Goal: Navigation & Orientation: Find specific page/section

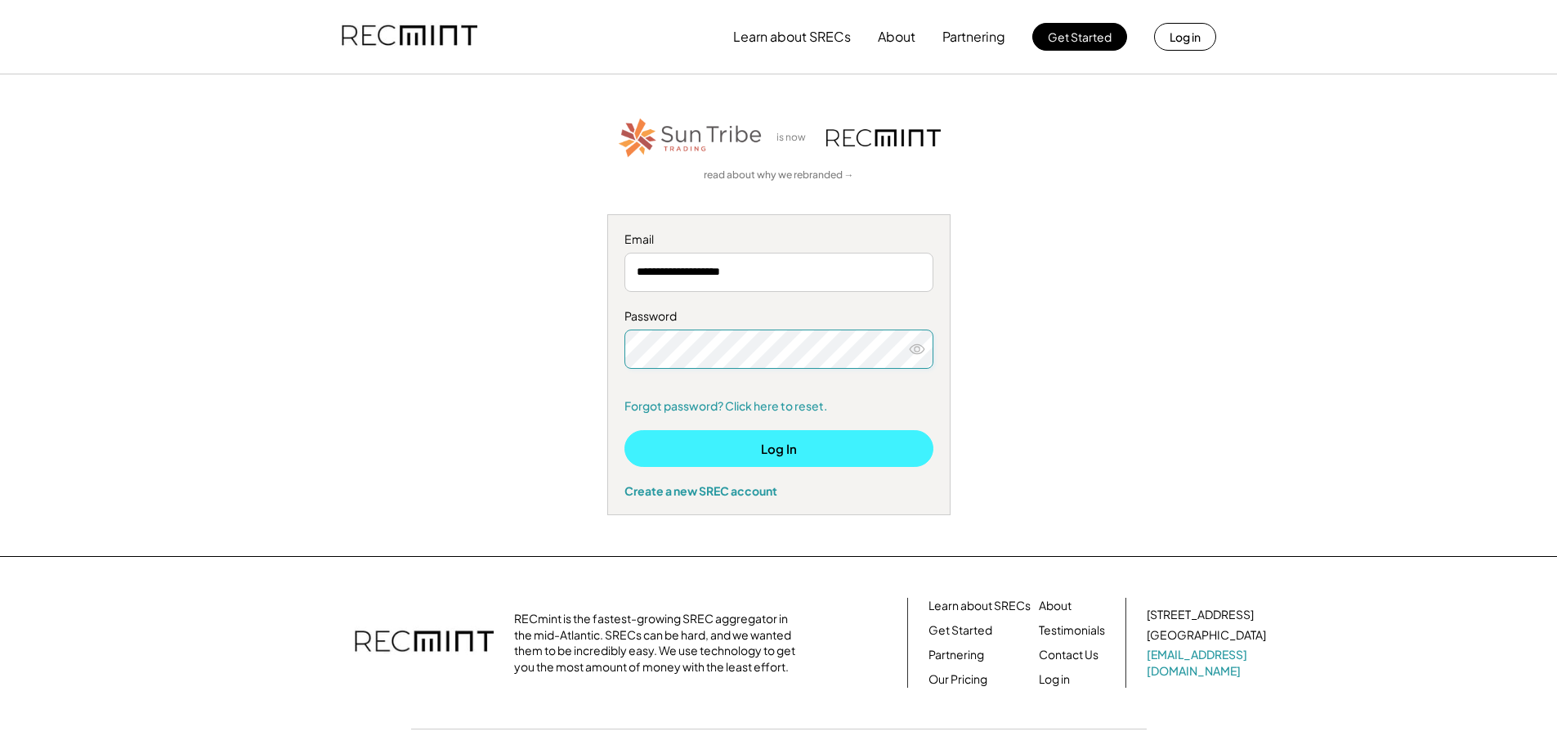
click at [691, 455] on button "Log In" at bounding box center [778, 448] width 309 height 37
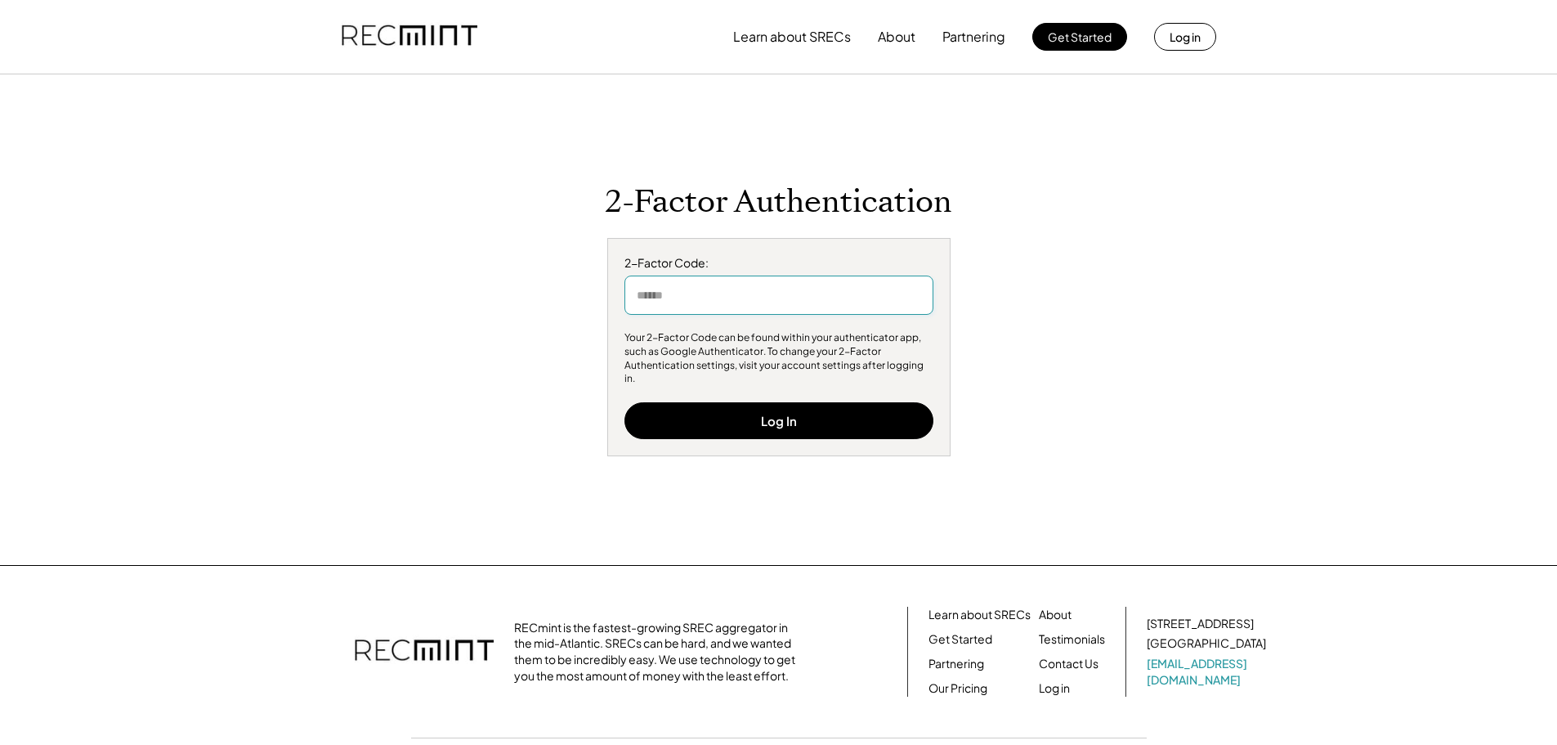
click at [754, 312] on input "input" at bounding box center [778, 294] width 309 height 39
type input "******"
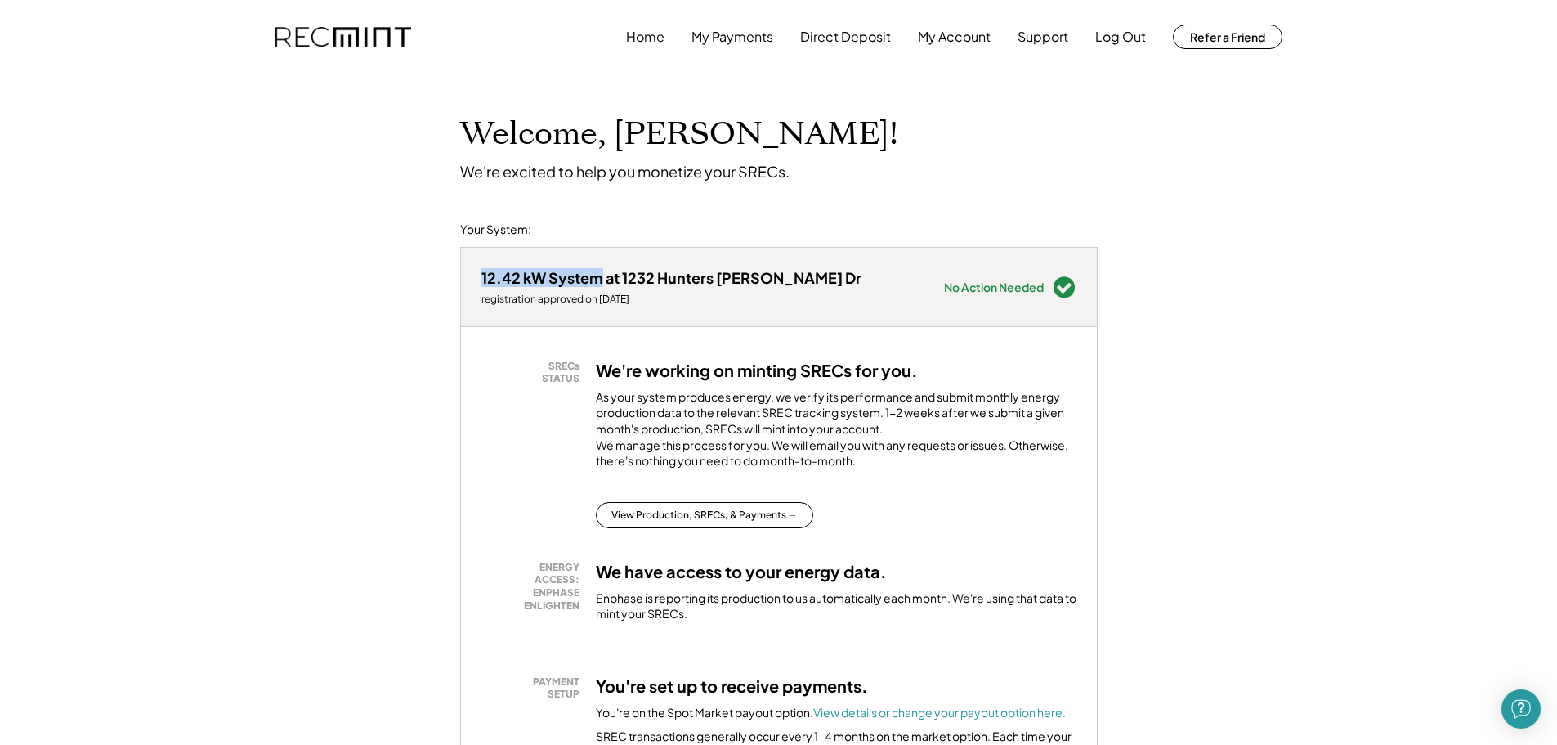
drag, startPoint x: 483, startPoint y: 277, endPoint x: 603, endPoint y: 270, distance: 120.4
click at [603, 270] on div "12.42 kW System at 1232 Hunters [PERSON_NAME] Dr" at bounding box center [671, 277] width 380 height 19
copy div "12.42 kW System"
